Goal: Transaction & Acquisition: Subscribe to service/newsletter

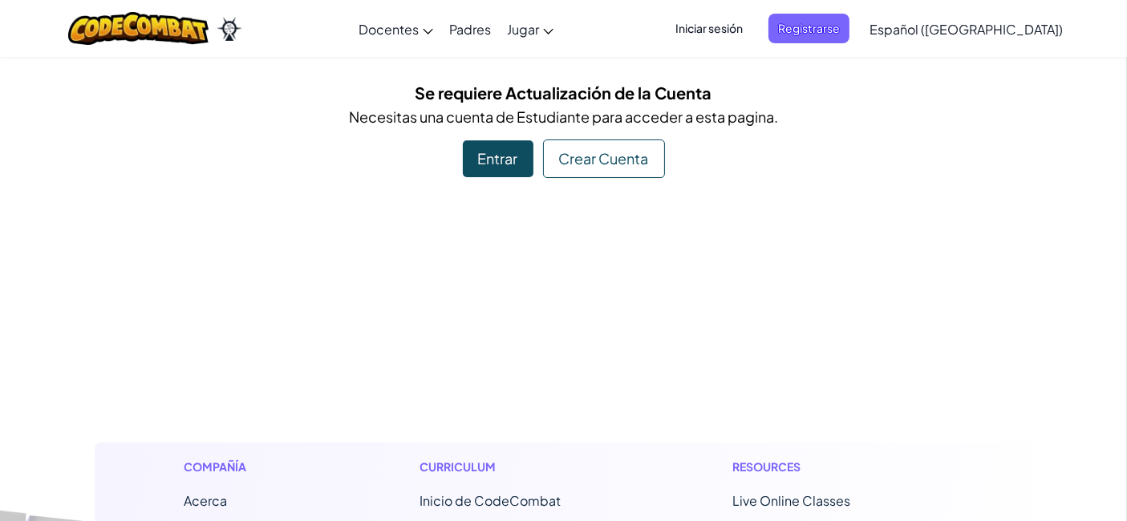
click at [492, 164] on div "Entrar" at bounding box center [498, 158] width 71 height 37
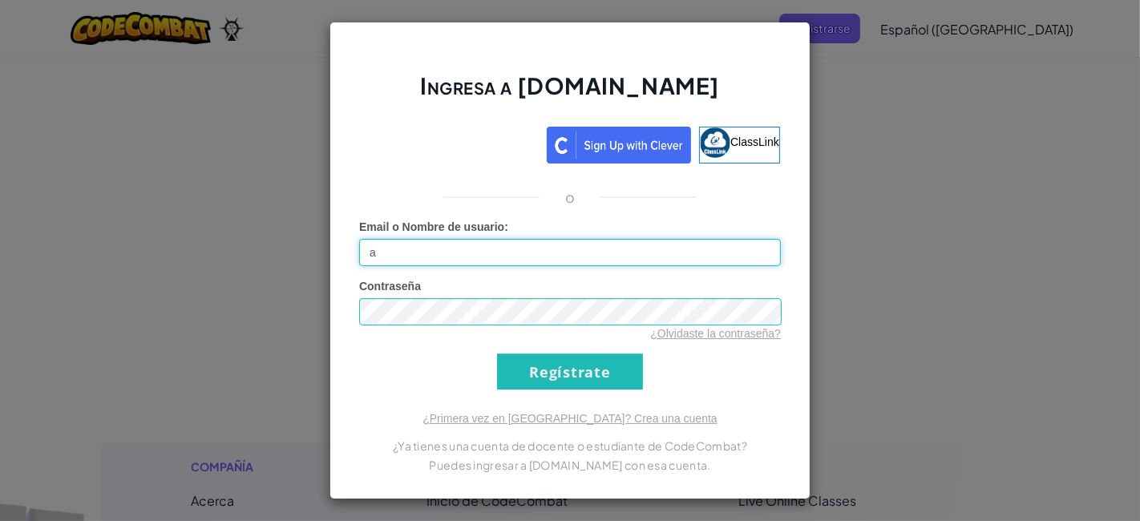
click at [457, 265] on input "a" at bounding box center [570, 252] width 422 height 27
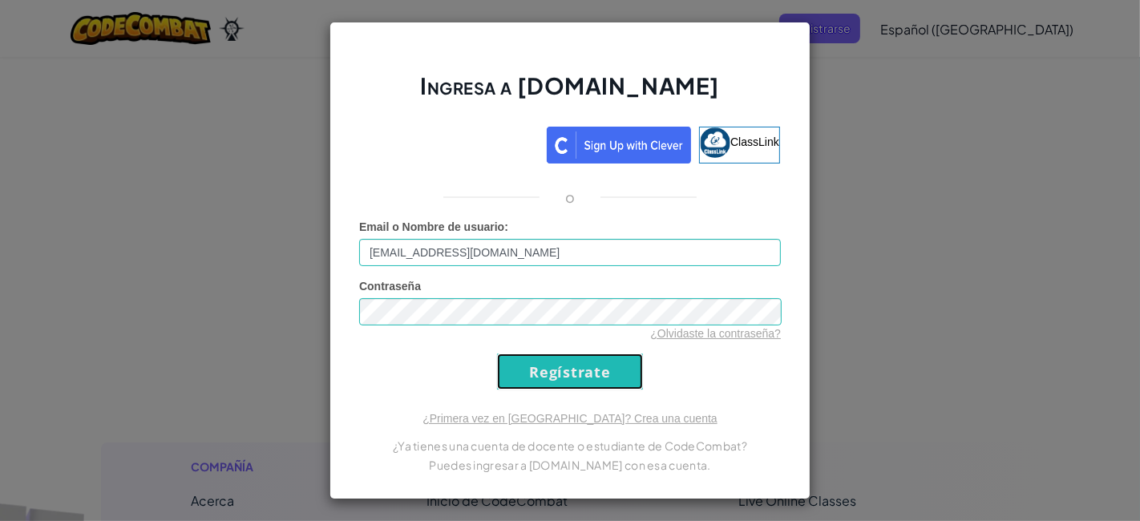
click at [592, 386] on input "Regístrate" at bounding box center [570, 372] width 146 height 36
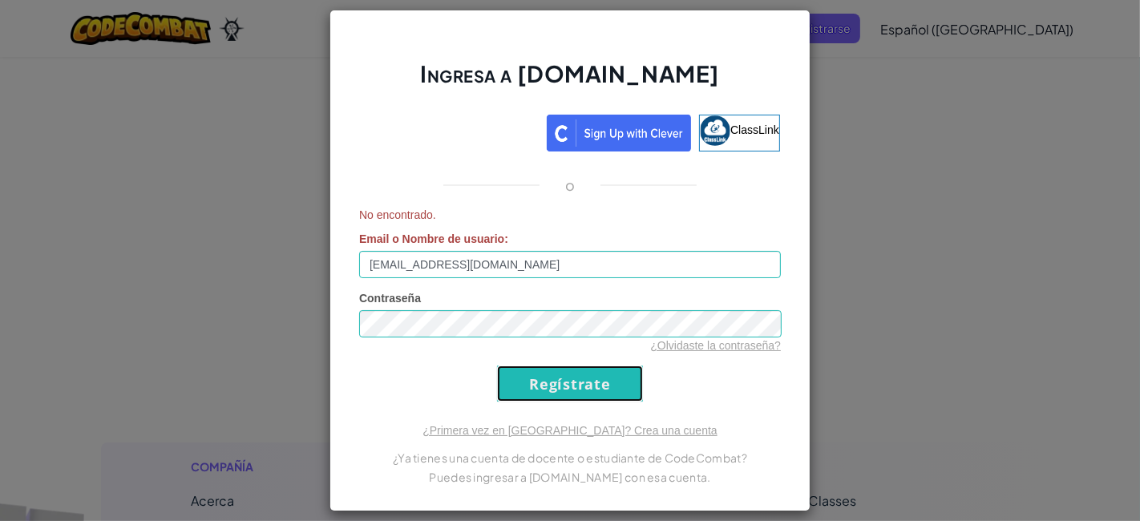
click at [592, 386] on input "Regístrate" at bounding box center [570, 384] width 146 height 36
click at [577, 385] on input "Regístrate" at bounding box center [570, 384] width 146 height 36
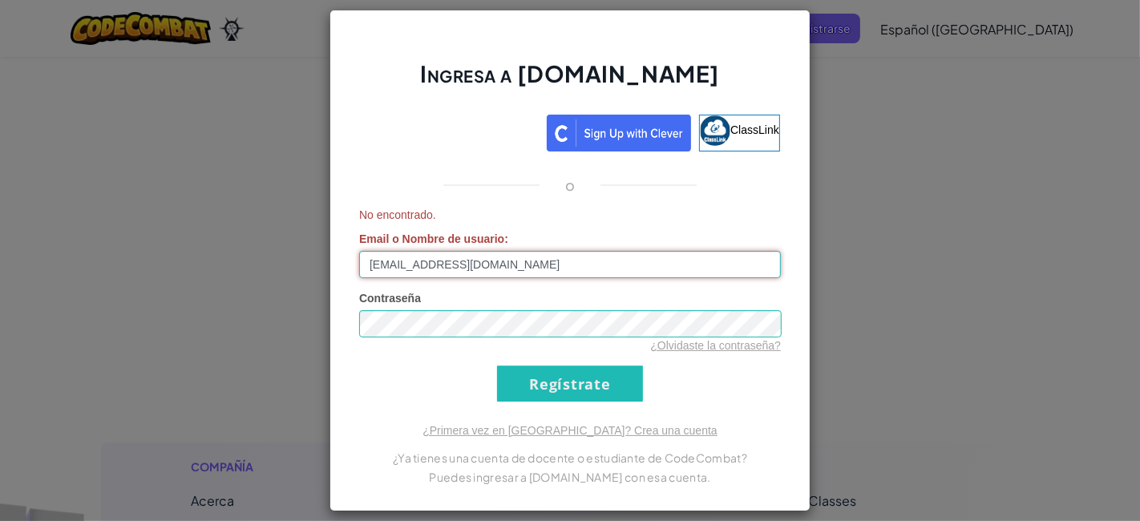
click at [499, 267] on input "[EMAIL_ADDRESS][DOMAIN_NAME]" at bounding box center [570, 264] width 422 height 27
type input "[EMAIL_ADDRESS][DOMAIN_NAME]"
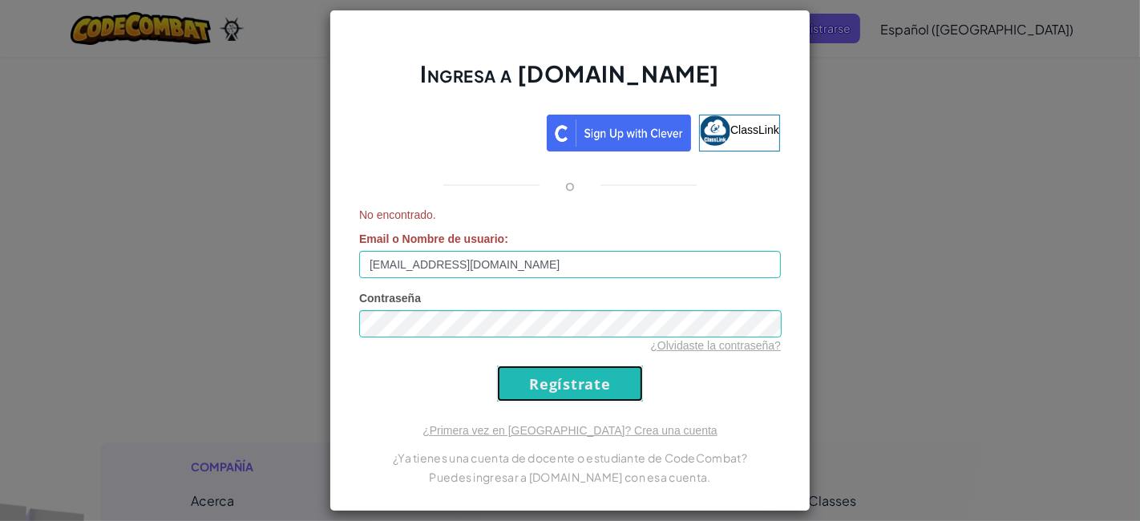
click at [531, 386] on input "Regístrate" at bounding box center [570, 384] width 146 height 36
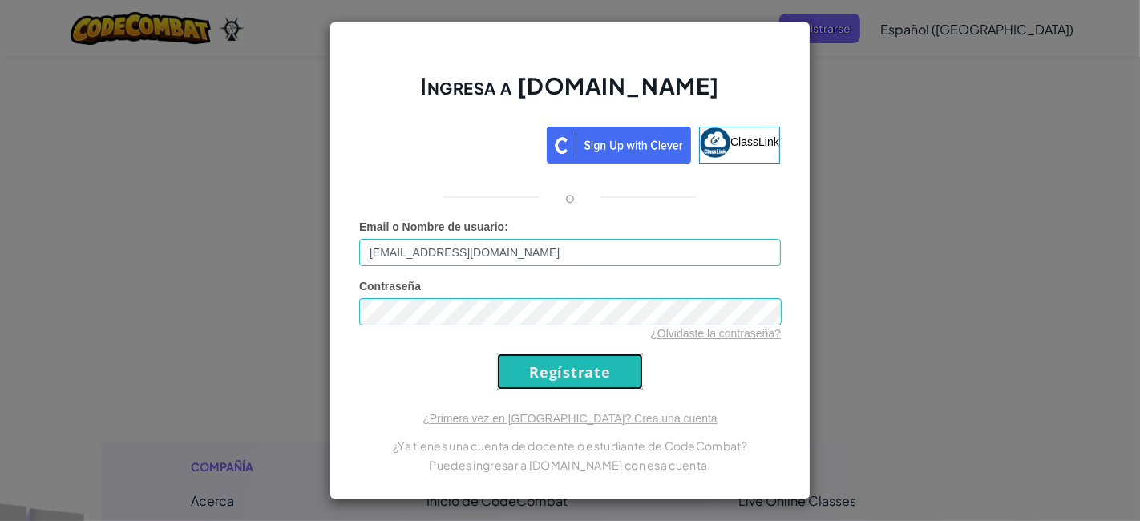
click at [551, 381] on input "Regístrate" at bounding box center [570, 372] width 146 height 36
